Goal: Task Accomplishment & Management: Use online tool/utility

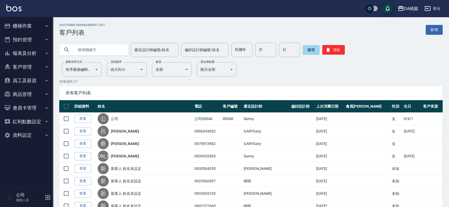
click at [29, 29] on button "櫃檯作業" at bounding box center [26, 26] width 49 height 14
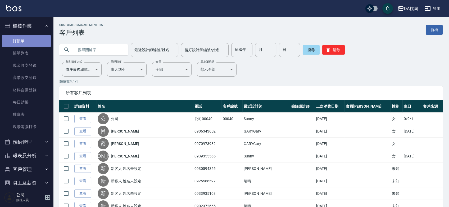
click at [30, 38] on link "打帳單" at bounding box center [26, 41] width 49 height 12
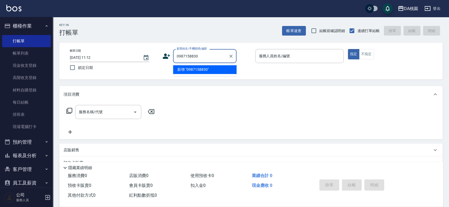
type input "0987158830"
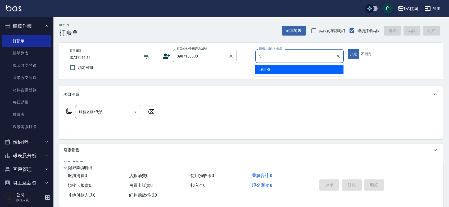
type input "琳達-5"
type button "true"
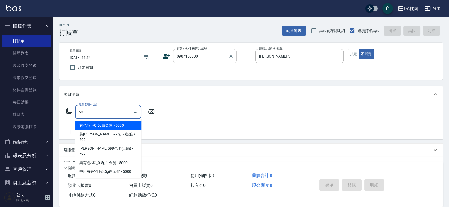
type input "501"
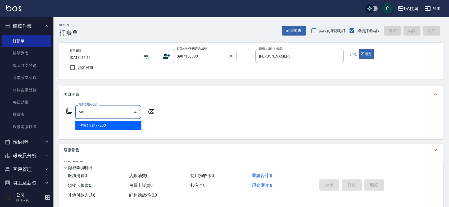
type input "20"
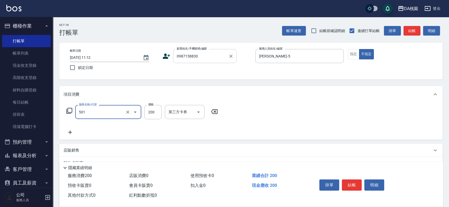
type input "洗髮(互助)(501)"
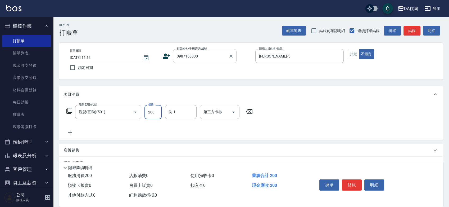
type input "0"
type input "35"
type input "30"
type input "350"
type input "cherry-25"
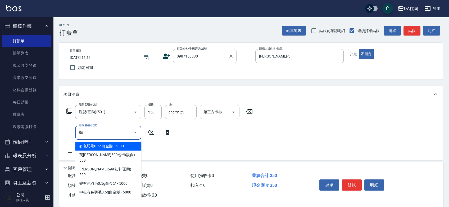
type input "504"
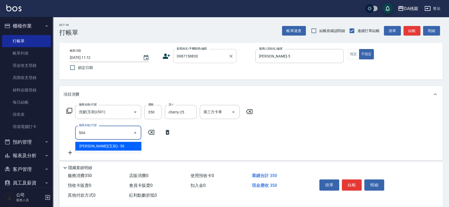
type input "40"
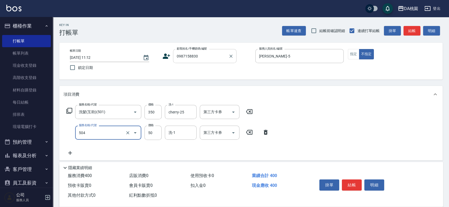
type input "[PERSON_NAME](互助)(504)"
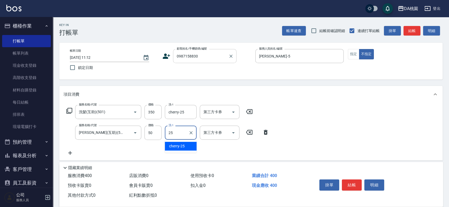
type input "cherry-25"
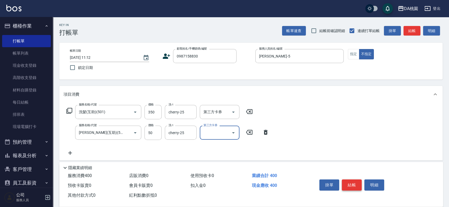
click at [350, 186] on button "結帳" at bounding box center [352, 184] width 20 height 11
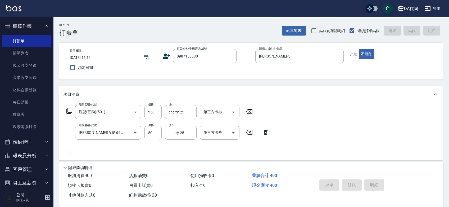
type input "[DATE] 11:18"
type input "0"
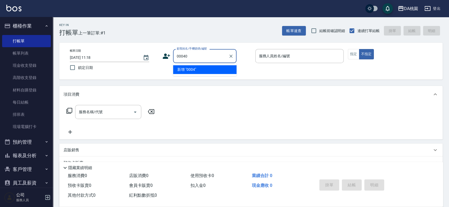
type input "00040"
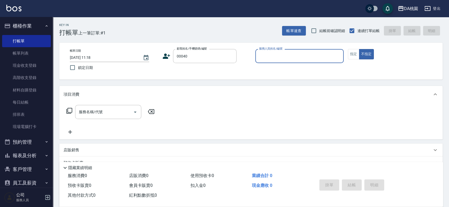
type input "6"
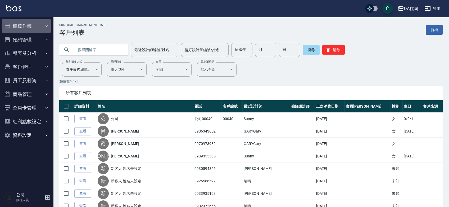
click at [33, 23] on button "櫃檯作業" at bounding box center [26, 26] width 49 height 14
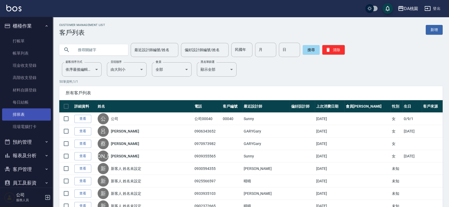
click at [30, 112] on link "排班表" at bounding box center [26, 114] width 49 height 12
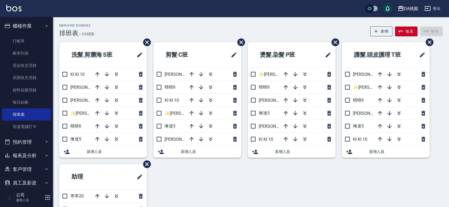
click at [209, 31] on div "Employee Schedule 排班表 — DA桃園 新增 復原 重做" at bounding box center [250, 30] width 383 height 13
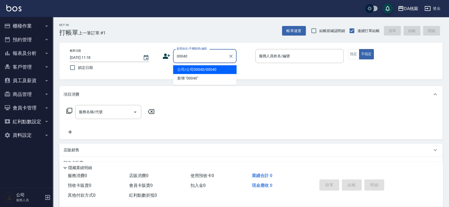
type input "公司/公司00040/00040"
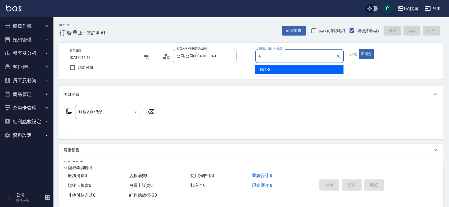
type input "晴晴-6"
type button "false"
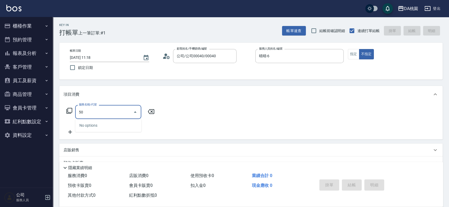
type input "508"
type input "30"
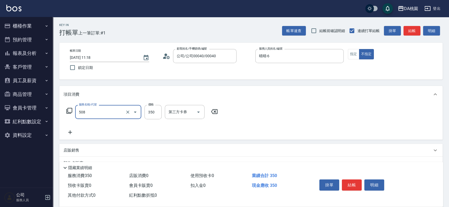
type input "精油舒壓洗髮(508)"
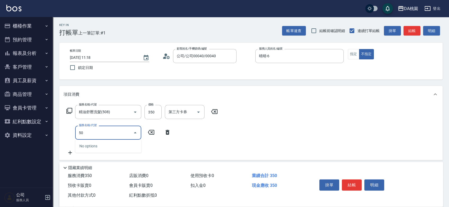
type input "504"
type input "40"
type input "[PERSON_NAME](互助)(504)"
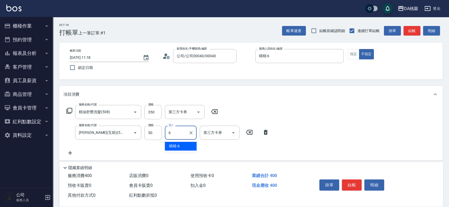
type input "晴晴-6"
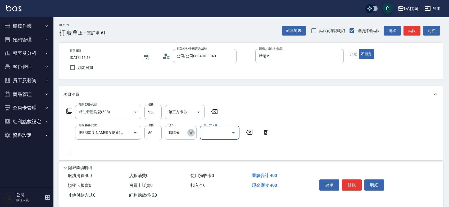
click at [192, 134] on icon "Clear" at bounding box center [190, 132] width 3 height 3
click at [355, 184] on button "結帳" at bounding box center [352, 184] width 20 height 11
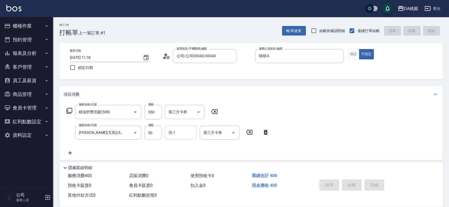
type input "[DATE] 11:19"
type input "0"
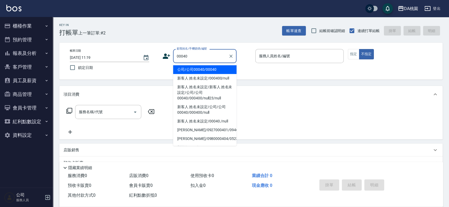
type input "公司/公司00040/00040"
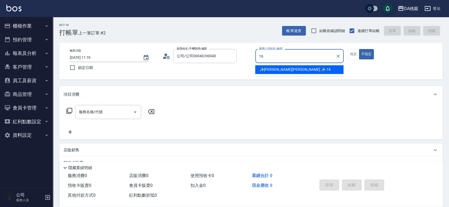
type input "✨[PERSON_NAME][PERSON_NAME] ✨-16"
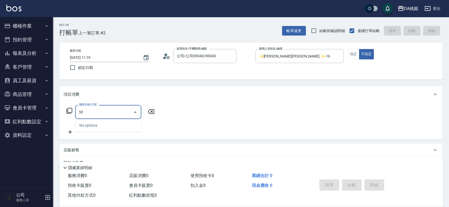
type input "501"
type input "20"
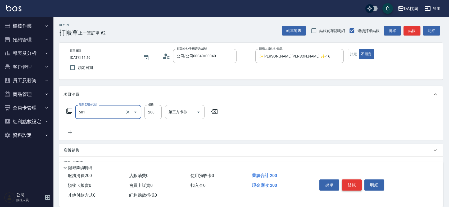
type input "洗髮(互助)(501)"
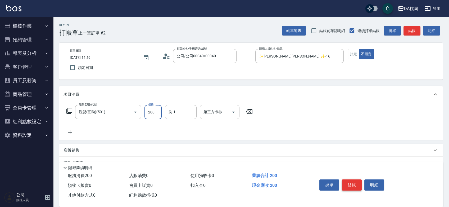
type input "0"
type input "35"
type input "30"
type input "350"
type input "[PERSON_NAME]-18"
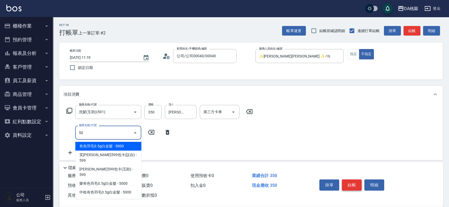
type input "504"
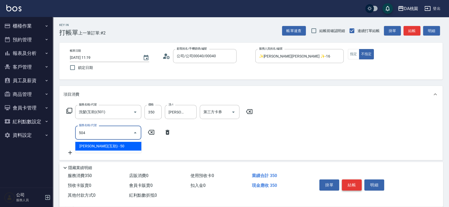
type input "40"
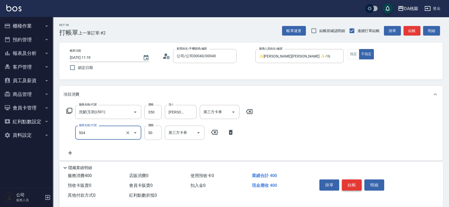
type input "[PERSON_NAME](互助)(504)"
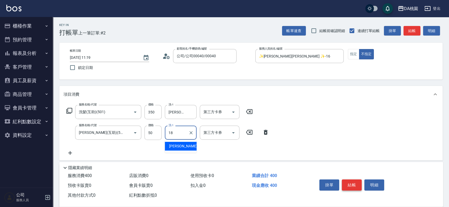
type input "[PERSON_NAME]-18"
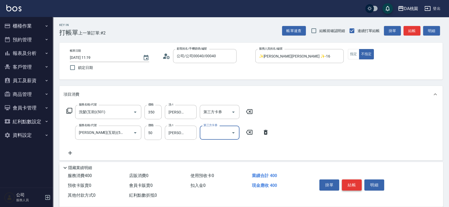
click at [355, 184] on button "結帳" at bounding box center [352, 184] width 20 height 11
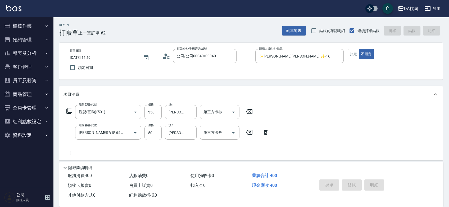
type input "0"
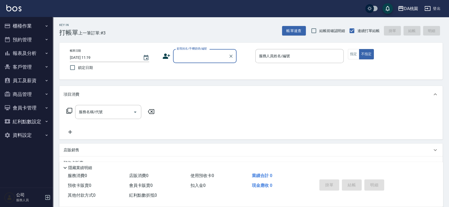
click at [246, 76] on div "帳單日期 [DATE] 11:19 鎖定日期 顧客姓名/手機號碼/編號 顧客姓名/手機號碼/編號 服務人員姓名/編號 服務人員姓名/編號 指定 不指定" at bounding box center [250, 61] width 383 height 37
click at [181, 53] on input "顧客姓名/手機號碼/編號" at bounding box center [200, 55] width 51 height 9
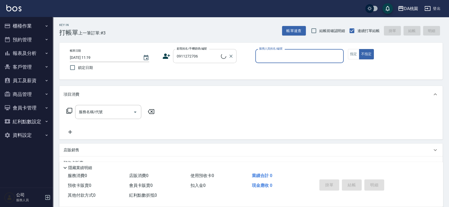
type input "[PERSON_NAME]/0911272706/02423"
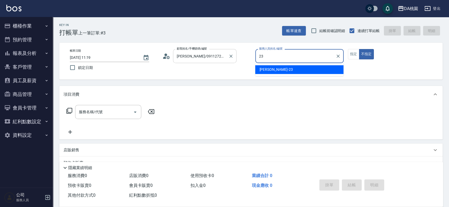
type input "[PERSON_NAME] -23"
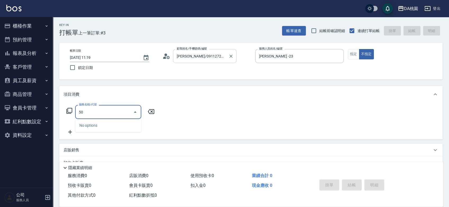
type input "501"
type input "20"
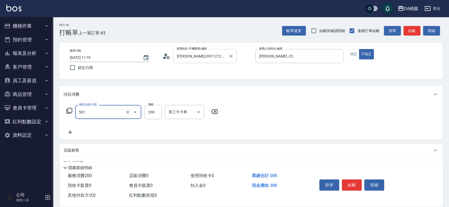
type input "洗髮(互助)(501)"
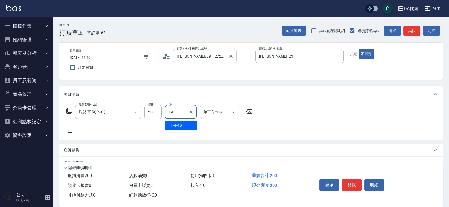
type input "可可-19"
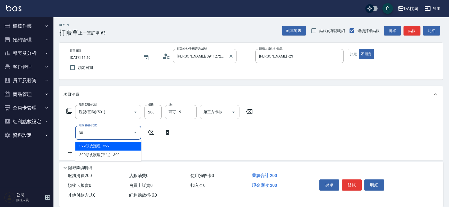
type input "303"
type input "50"
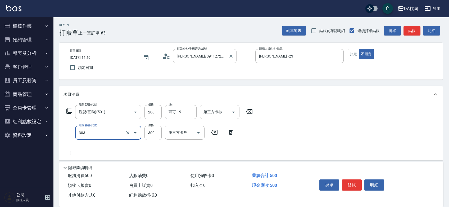
type input "A級剪髮(303)"
type input "5"
type input "20"
type input "500"
type input "70"
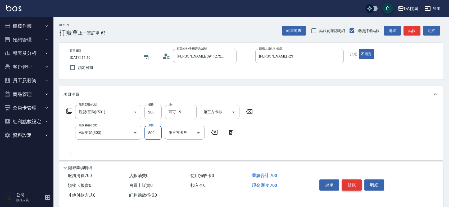
type input "500"
click at [350, 182] on button "結帳" at bounding box center [352, 184] width 20 height 11
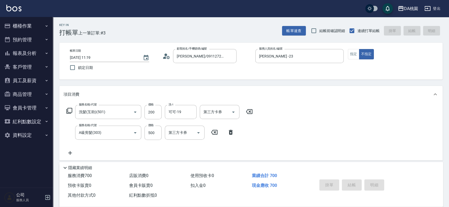
type input "[DATE] 11:45"
type input "0"
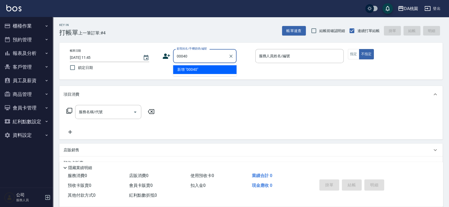
type input "00040"
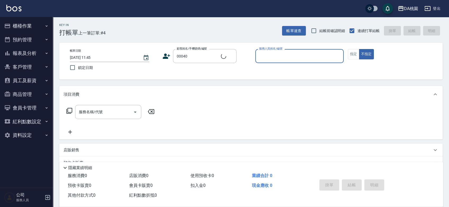
type input "3"
type input "公司/公司00040/00040"
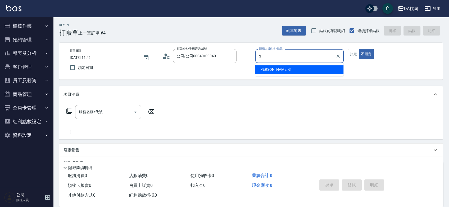
type input "[PERSON_NAME]-3"
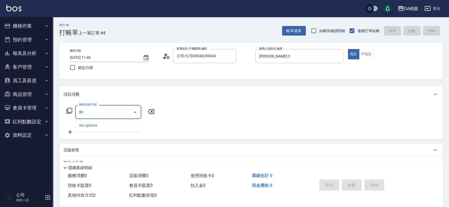
type input "303"
type input "30"
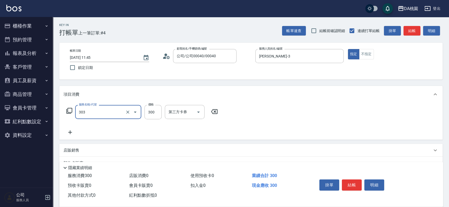
type input "A級剪髮(303)"
type input "0"
type input "35"
type input "30"
type input "350"
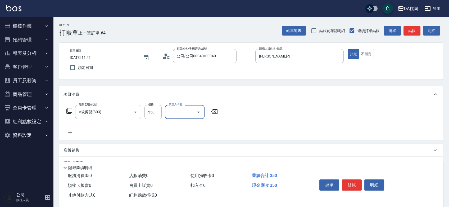
click at [349, 182] on button "結帳" at bounding box center [352, 184] width 20 height 11
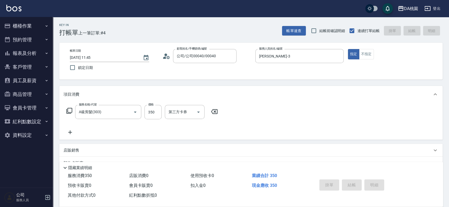
type input "0"
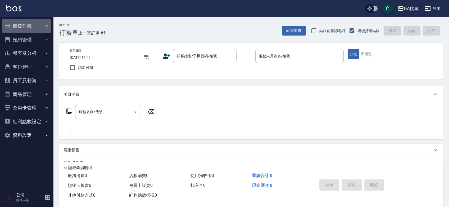
click at [26, 25] on button "櫃檯作業" at bounding box center [26, 26] width 49 height 14
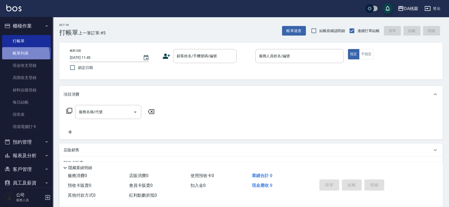
click at [20, 56] on link "帳單列表" at bounding box center [26, 53] width 49 height 12
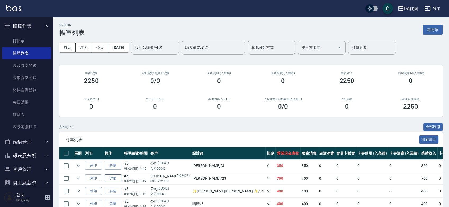
click at [119, 178] on link "詳情" at bounding box center [112, 178] width 17 height 8
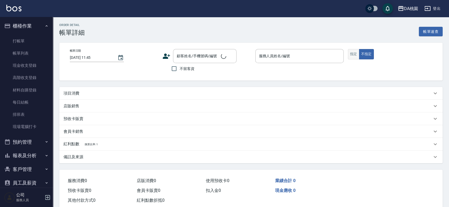
type input "[DATE] 11:19"
type input "[PERSON_NAME] -23"
type input "70"
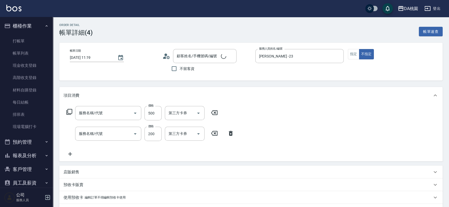
drag, startPoint x: 352, startPoint y: 50, endPoint x: 358, endPoint y: 137, distance: 87.5
click at [352, 50] on button "指定" at bounding box center [353, 54] width 11 height 10
type input "[PERSON_NAME]/0911272706/02423"
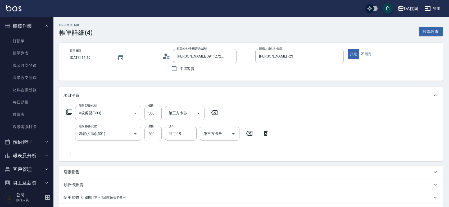
type input "A級剪髮(303)"
type input "洗髮(互助)(501)"
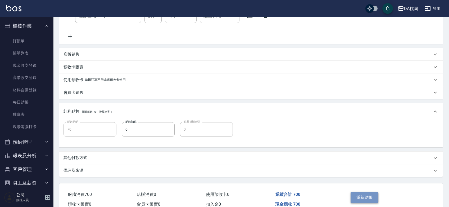
click at [354, 196] on button "重新結帳" at bounding box center [364, 196] width 28 height 11
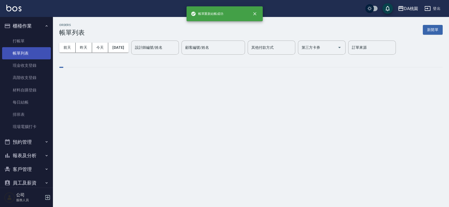
click at [17, 53] on link "帳單列表" at bounding box center [26, 53] width 49 height 12
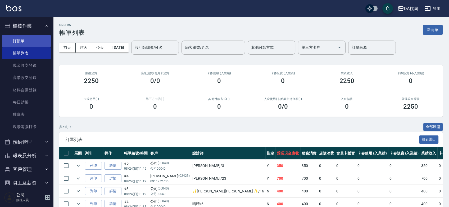
click at [32, 38] on link "打帳單" at bounding box center [26, 41] width 49 height 12
